Goal: Navigation & Orientation: Find specific page/section

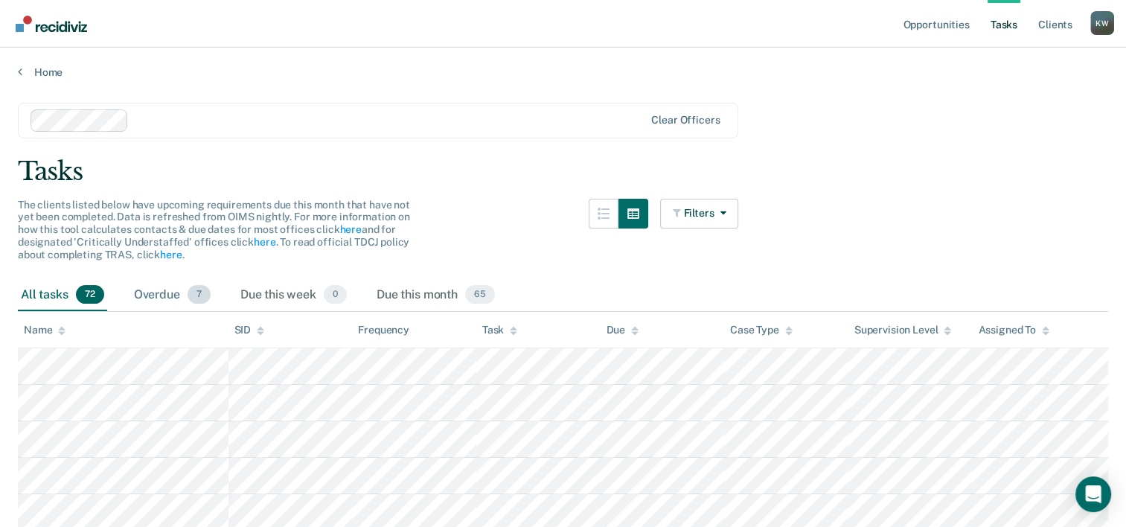
click at [167, 296] on div "Overdue 7" at bounding box center [172, 295] width 83 height 33
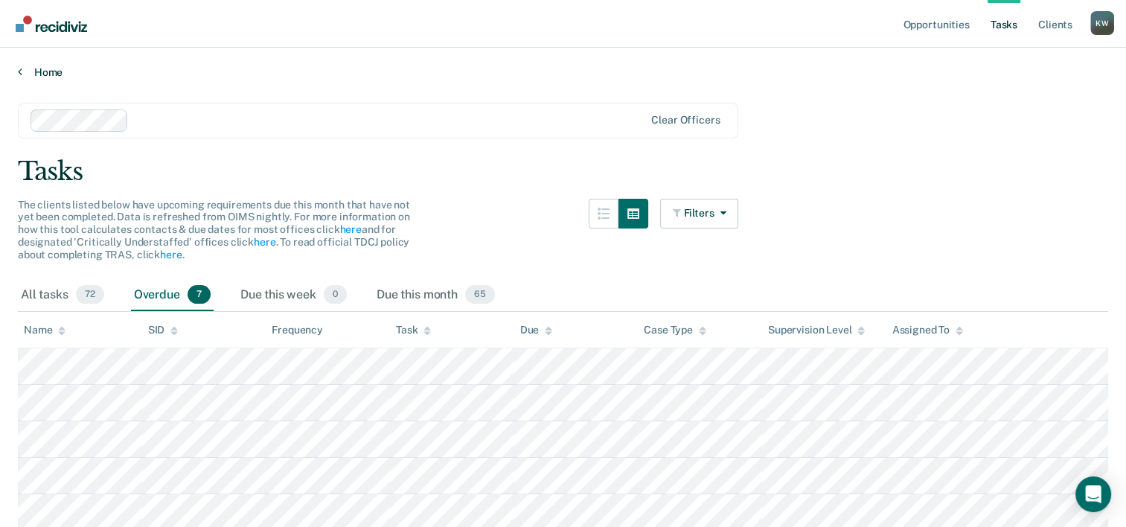
click at [55, 75] on link "Home" at bounding box center [563, 71] width 1090 height 13
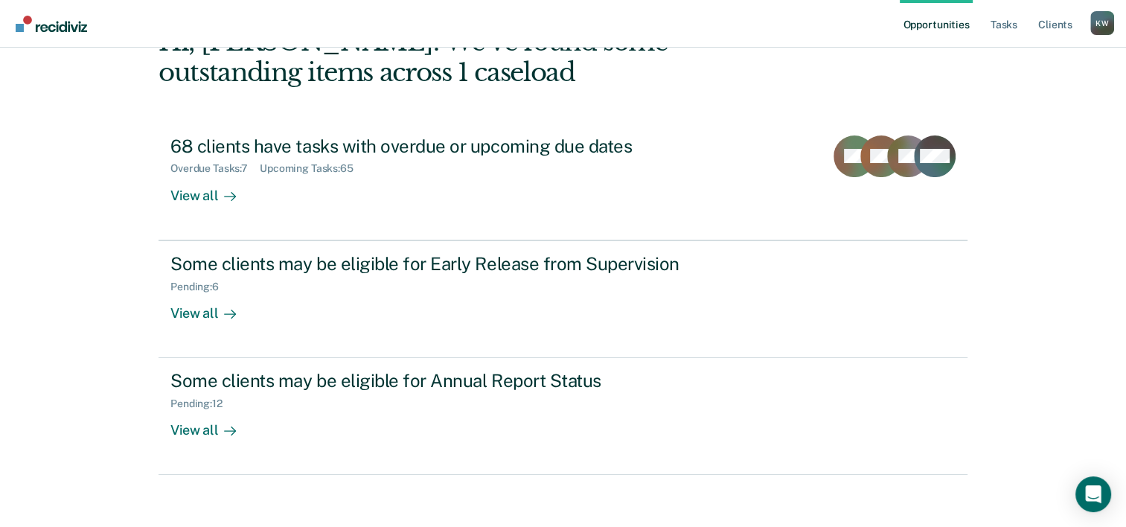
scroll to position [105, 0]
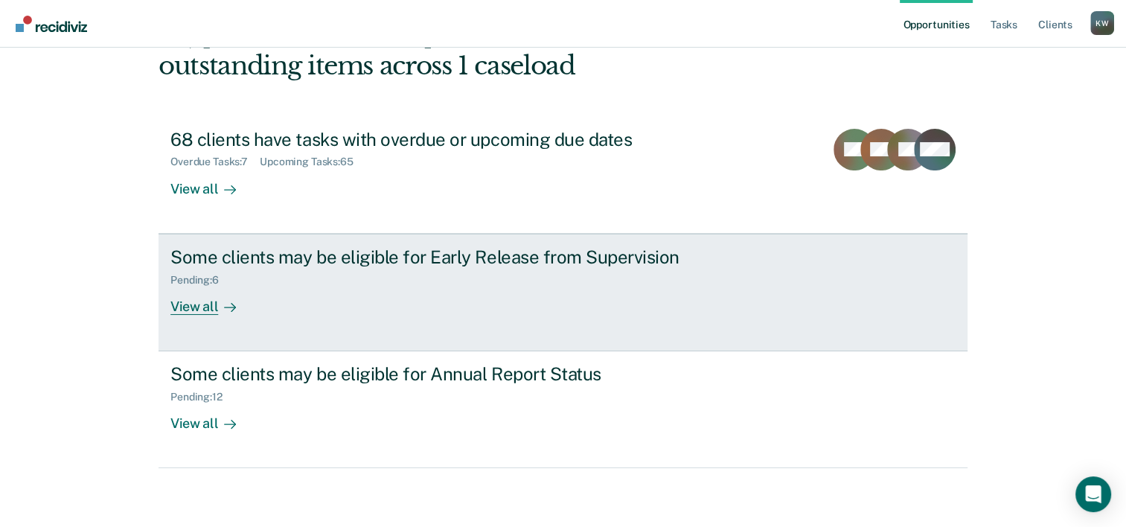
click at [182, 302] on div "View all" at bounding box center [211, 300] width 83 height 29
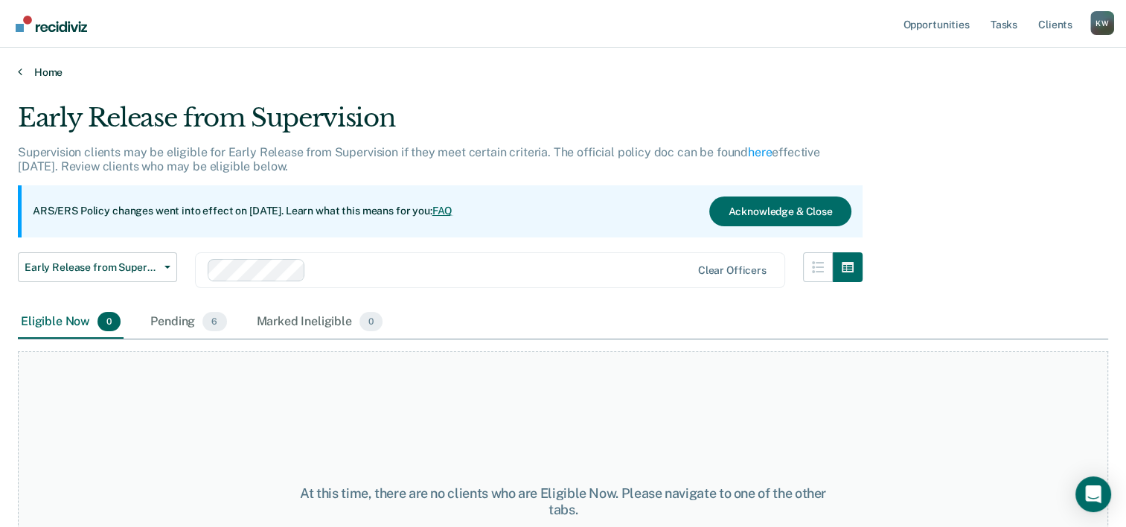
click at [21, 71] on icon at bounding box center [20, 71] width 4 height 12
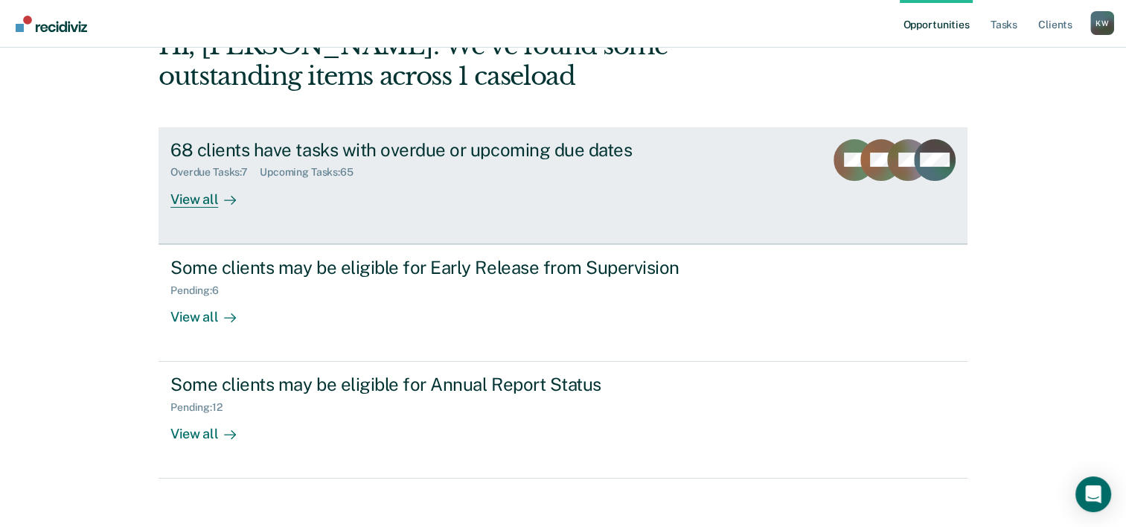
scroll to position [105, 0]
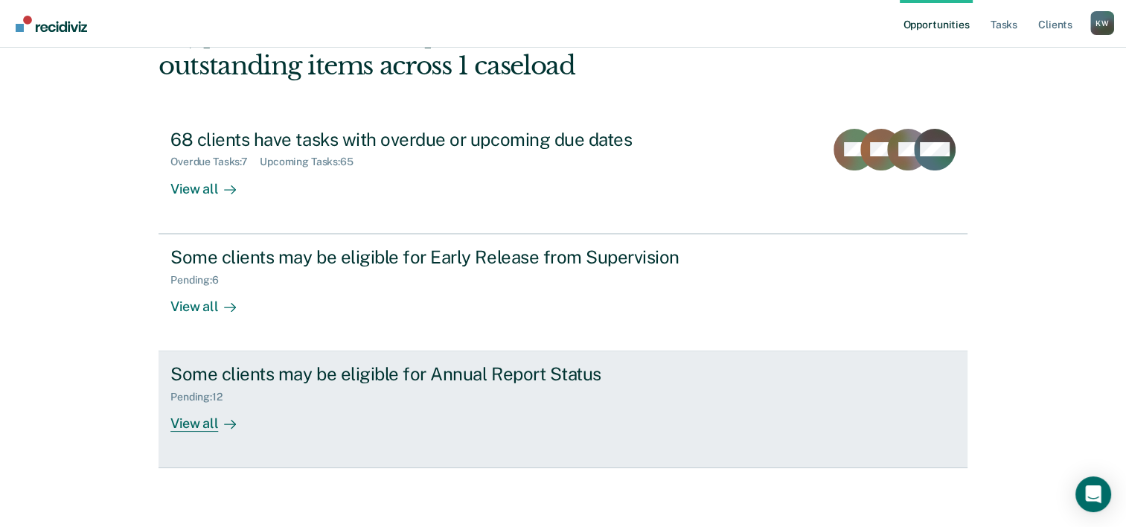
click at [186, 423] on div "View all" at bounding box center [211, 417] width 83 height 29
